Goal: Find specific page/section: Find specific page/section

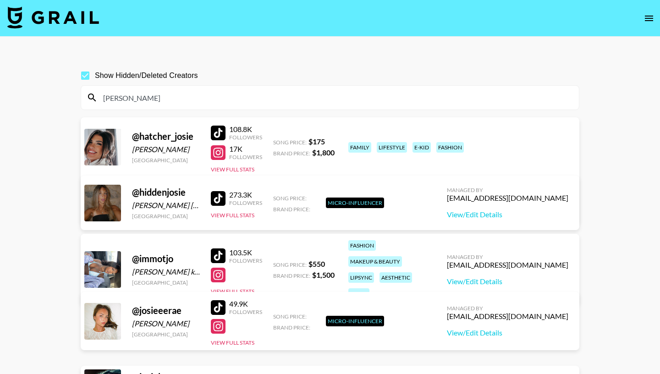
drag, startPoint x: 130, startPoint y: 98, endPoint x: 85, endPoint y: 98, distance: 45.4
click at [98, 98] on input "[PERSON_NAME]" at bounding box center [336, 97] width 476 height 15
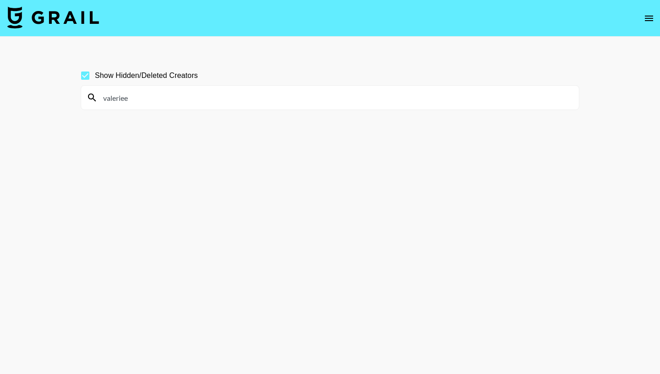
drag, startPoint x: 141, startPoint y: 101, endPoint x: 83, endPoint y: 101, distance: 57.7
click at [98, 101] on input "valeriee" at bounding box center [336, 97] width 476 height 15
drag, startPoint x: 129, startPoint y: 96, endPoint x: 84, endPoint y: 96, distance: 44.9
click at [98, 97] on input "kyleech" at bounding box center [336, 97] width 476 height 15
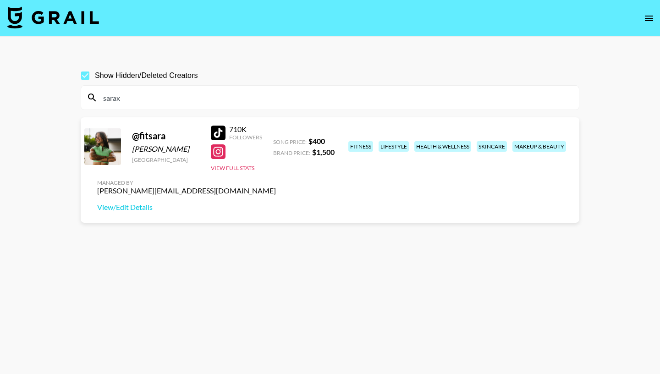
drag, startPoint x: 125, startPoint y: 100, endPoint x: 53, endPoint y: 98, distance: 71.5
click at [98, 98] on input "sarax" at bounding box center [336, 97] width 476 height 15
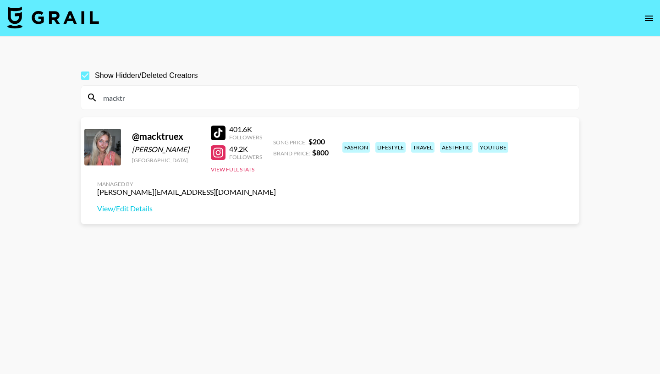
drag, startPoint x: 137, startPoint y: 101, endPoint x: 80, endPoint y: 98, distance: 57.3
click at [98, 98] on input "macktr" at bounding box center [336, 97] width 476 height 15
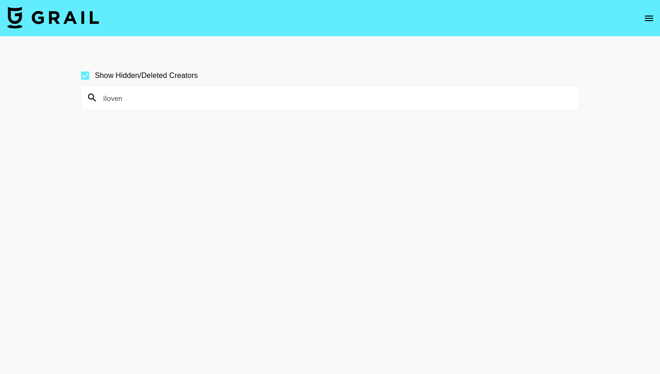
drag, startPoint x: 131, startPoint y: 98, endPoint x: 86, endPoint y: 95, distance: 45.0
click at [98, 95] on input "iloven" at bounding box center [336, 97] width 476 height 15
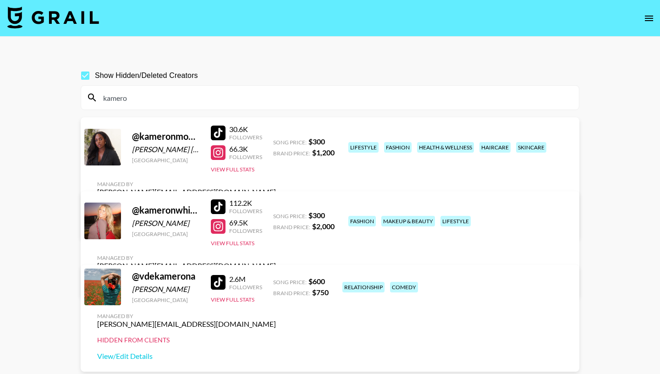
drag, startPoint x: 136, startPoint y: 96, endPoint x: 101, endPoint y: 95, distance: 34.4
click at [100, 96] on input "kamero" at bounding box center [336, 97] width 476 height 15
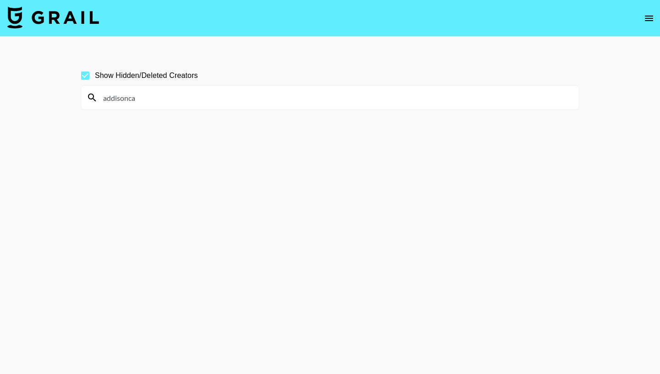
drag, startPoint x: 142, startPoint y: 98, endPoint x: 79, endPoint y: 99, distance: 62.3
click at [98, 99] on input "addisonca" at bounding box center [336, 97] width 476 height 15
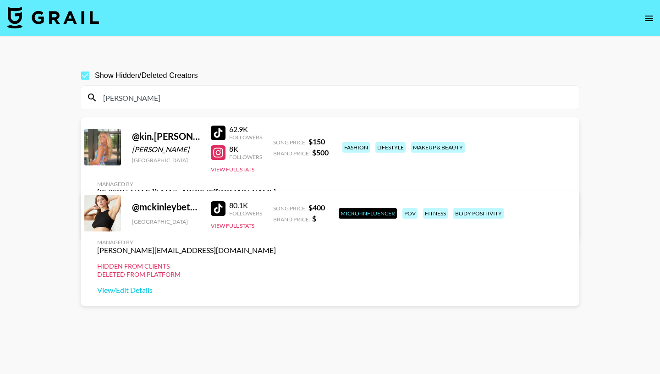
drag, startPoint x: 129, startPoint y: 98, endPoint x: 45, endPoint y: 98, distance: 83.4
click at [98, 98] on input "[PERSON_NAME]" at bounding box center [336, 97] width 476 height 15
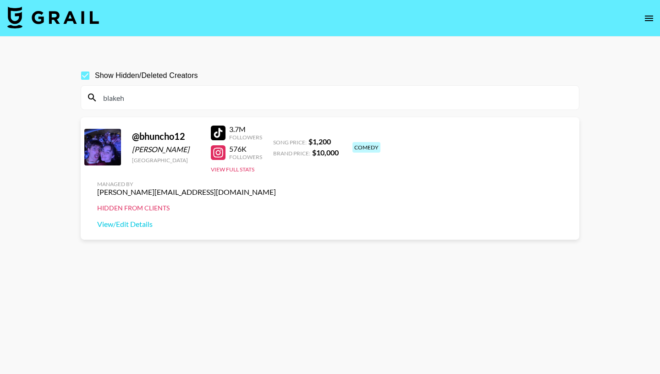
drag, startPoint x: 125, startPoint y: 95, endPoint x: 63, endPoint y: 95, distance: 62.3
click at [98, 95] on input "blakeh" at bounding box center [336, 97] width 476 height 15
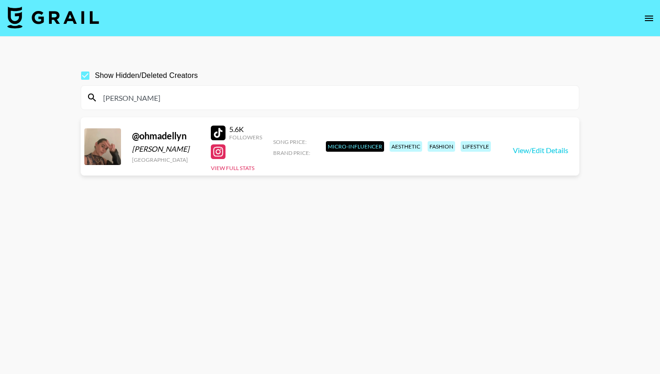
drag, startPoint x: 135, startPoint y: 95, endPoint x: 85, endPoint y: 95, distance: 50.4
click at [98, 95] on input "[PERSON_NAME]" at bounding box center [336, 97] width 476 height 15
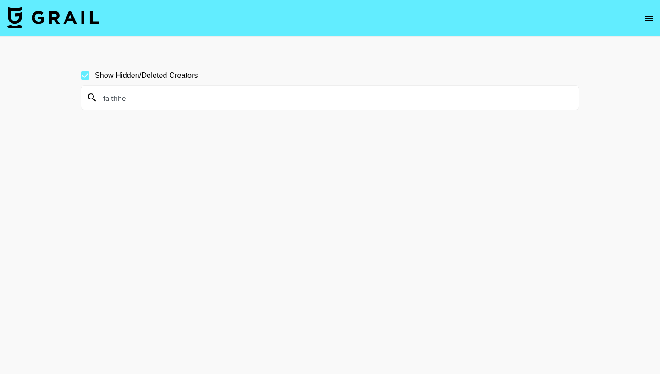
drag, startPoint x: 132, startPoint y: 98, endPoint x: 86, endPoint y: 98, distance: 46.3
click at [98, 98] on input "faithhe" at bounding box center [336, 97] width 476 height 15
type input "t"
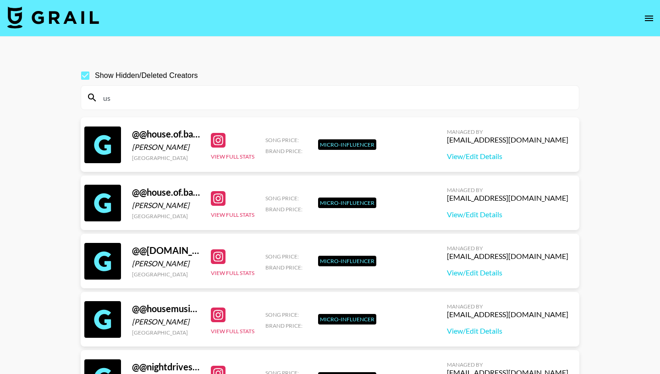
type input "u"
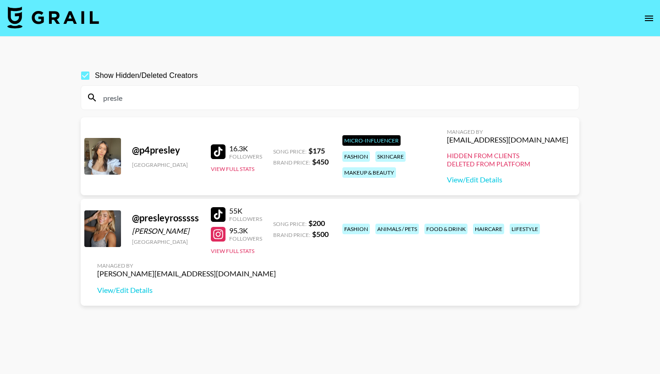
drag, startPoint x: 134, startPoint y: 95, endPoint x: 63, endPoint y: 93, distance: 70.6
click at [98, 93] on input "presle" at bounding box center [336, 97] width 476 height 15
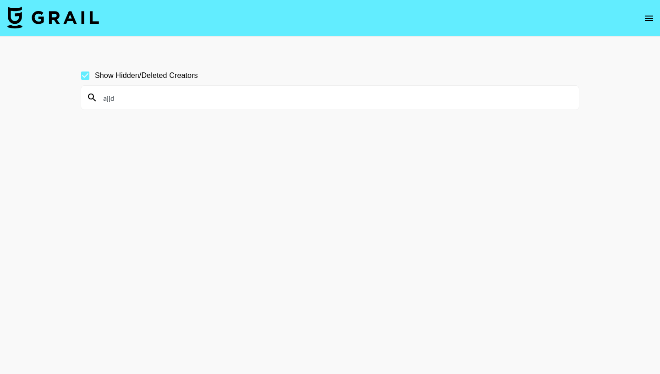
drag, startPoint x: 120, startPoint y: 97, endPoint x: 61, endPoint y: 96, distance: 58.6
click at [98, 96] on input "ajjd" at bounding box center [336, 97] width 476 height 15
drag, startPoint x: 195, startPoint y: 100, endPoint x: 71, endPoint y: 100, distance: 124.6
click at [98, 100] on input "avada" at bounding box center [336, 97] width 476 height 15
drag, startPoint x: 128, startPoint y: 100, endPoint x: 86, endPoint y: 99, distance: 41.7
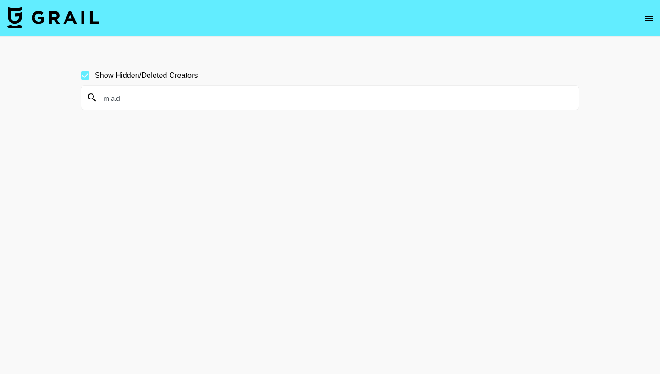
click at [98, 99] on input "mia.d" at bounding box center [336, 97] width 476 height 15
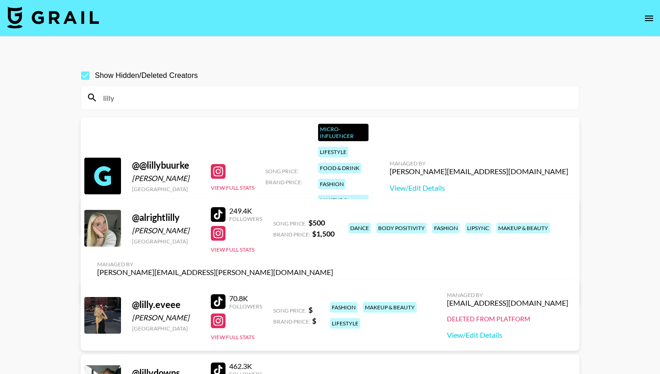
drag, startPoint x: 120, startPoint y: 97, endPoint x: 63, endPoint y: 93, distance: 56.5
click at [98, 96] on input "lilly" at bounding box center [336, 97] width 476 height 15
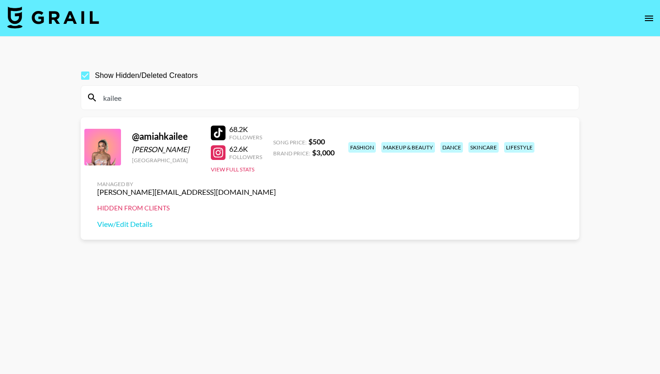
drag, startPoint x: 127, startPoint y: 98, endPoint x: 77, endPoint y: 98, distance: 50.9
click at [98, 98] on input "kailee" at bounding box center [336, 97] width 476 height 15
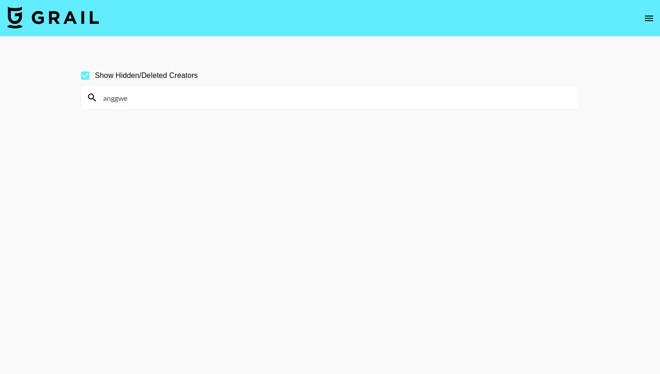
drag, startPoint x: 135, startPoint y: 98, endPoint x: 109, endPoint y: 98, distance: 26.6
click at [109, 98] on input "anggwe" at bounding box center [336, 97] width 476 height 15
type input "a"
drag, startPoint x: 136, startPoint y: 100, endPoint x: 74, endPoint y: 98, distance: 61.9
click at [98, 98] on input "[DOMAIN_NAME]" at bounding box center [336, 97] width 476 height 15
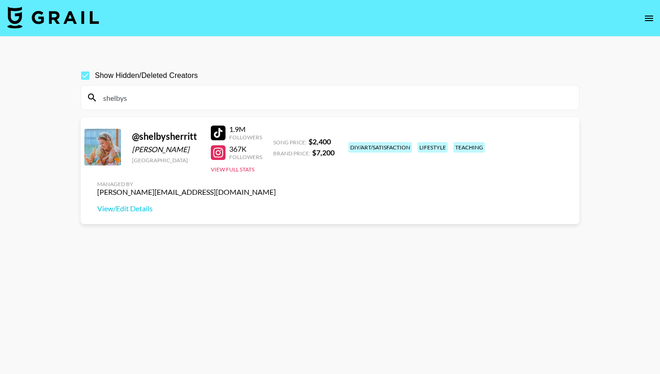
drag, startPoint x: 137, startPoint y: 98, endPoint x: 53, endPoint y: 96, distance: 83.4
click at [98, 98] on input "shelbys" at bounding box center [336, 97] width 476 height 15
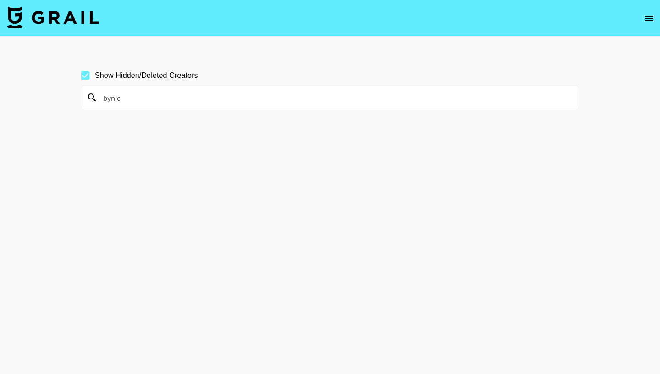
drag, startPoint x: 125, startPoint y: 96, endPoint x: 82, endPoint y: 96, distance: 42.1
click at [98, 96] on input "bynic" at bounding box center [336, 97] width 476 height 15
drag, startPoint x: 129, startPoint y: 98, endPoint x: 78, endPoint y: 98, distance: 51.3
click at [98, 98] on input "savannaj" at bounding box center [336, 97] width 476 height 15
drag, startPoint x: 133, startPoint y: 99, endPoint x: 102, endPoint y: 98, distance: 31.6
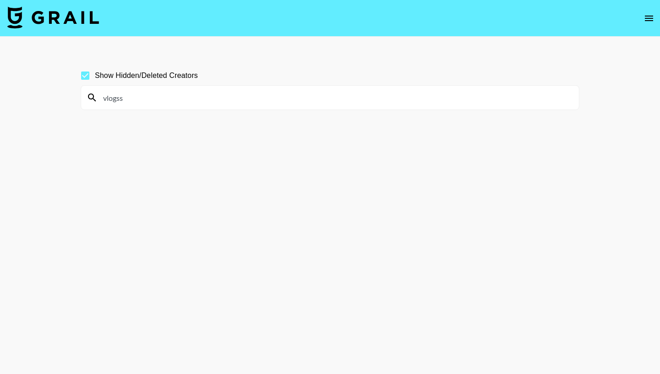
click at [103, 99] on input "vlogss" at bounding box center [336, 97] width 476 height 15
drag, startPoint x: 126, startPoint y: 98, endPoint x: 77, endPoint y: 98, distance: 49.0
click at [98, 98] on input "laniek" at bounding box center [336, 97] width 476 height 15
type input "e"
drag, startPoint x: 140, startPoint y: 101, endPoint x: 92, endPoint y: 96, distance: 47.9
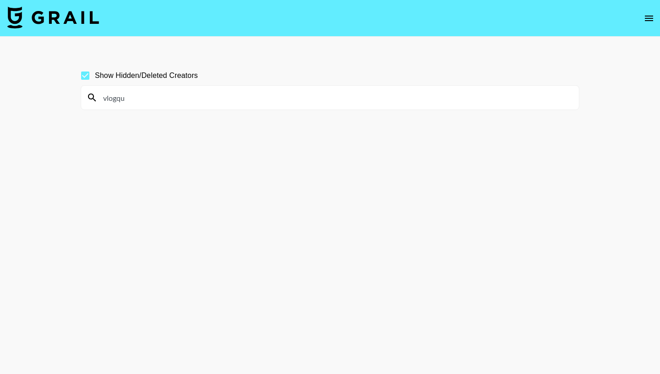
click at [98, 98] on input "vlogqu" at bounding box center [336, 97] width 476 height 15
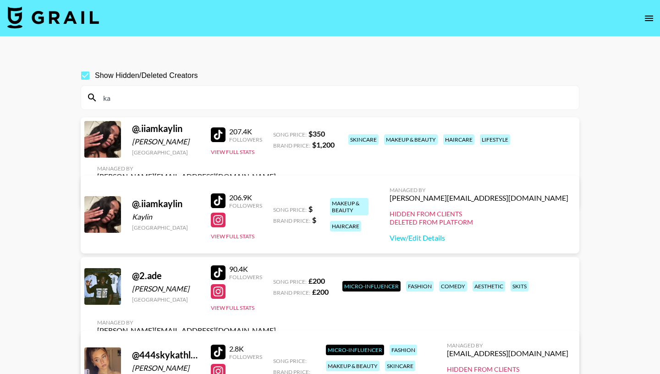
type input "k"
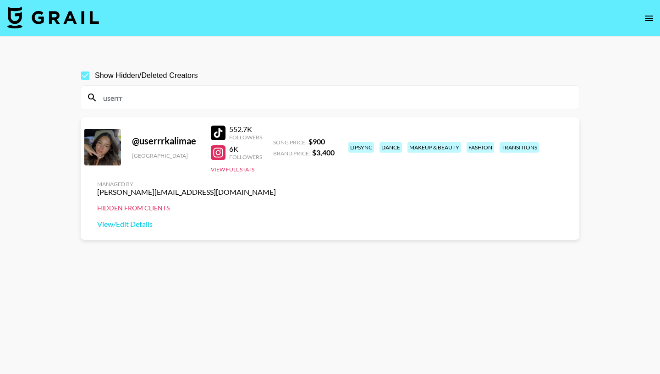
drag, startPoint x: 138, startPoint y: 96, endPoint x: 91, endPoint y: 96, distance: 47.2
click at [98, 96] on input "userrr" at bounding box center [336, 97] width 476 height 15
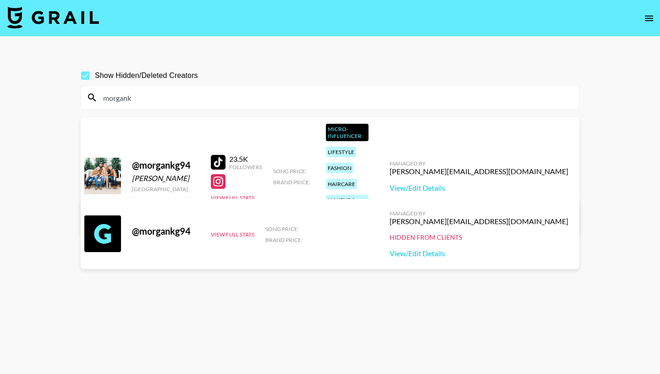
drag, startPoint x: 137, startPoint y: 97, endPoint x: 90, endPoint y: 97, distance: 47.2
click at [98, 97] on input "morgank" at bounding box center [336, 97] width 476 height 15
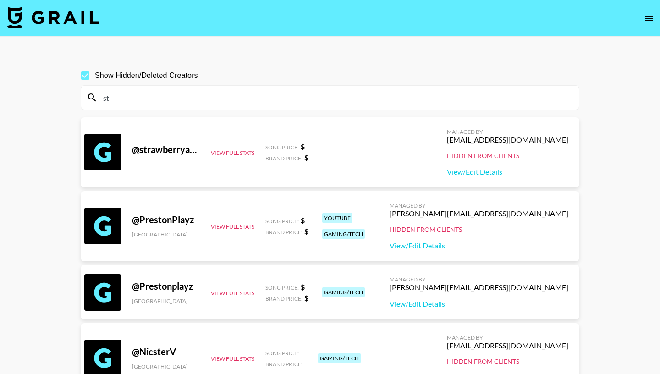
type input "s"
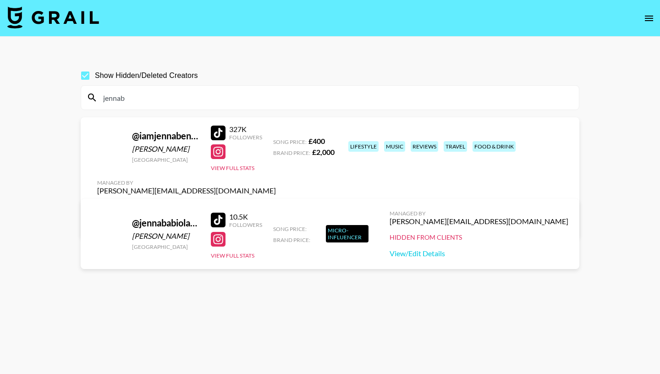
type input "jennab"
